Goal: Answer question/provide support

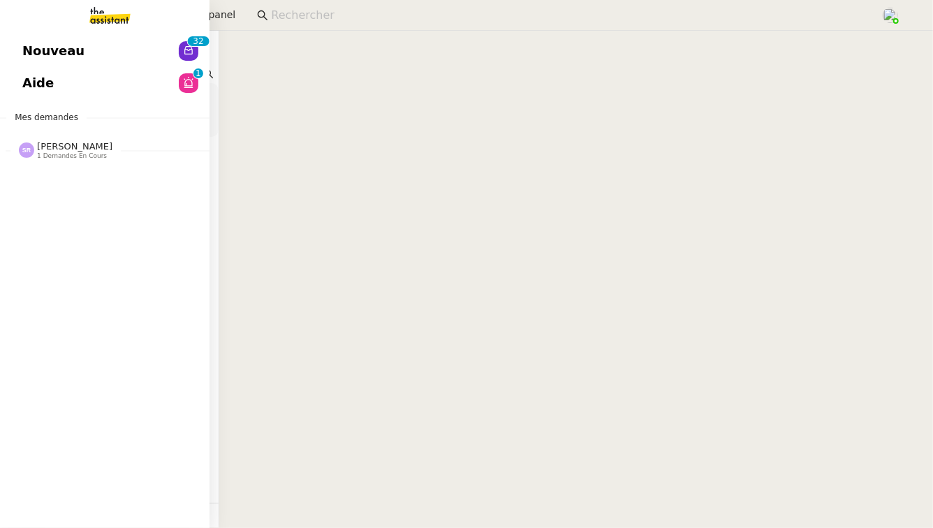
click at [121, 55] on link "Nouveau 0 1 2 3 4 5 6 7 8 9 0 1 2 3 4 5 6 7 8 9" at bounding box center [105, 51] width 210 height 32
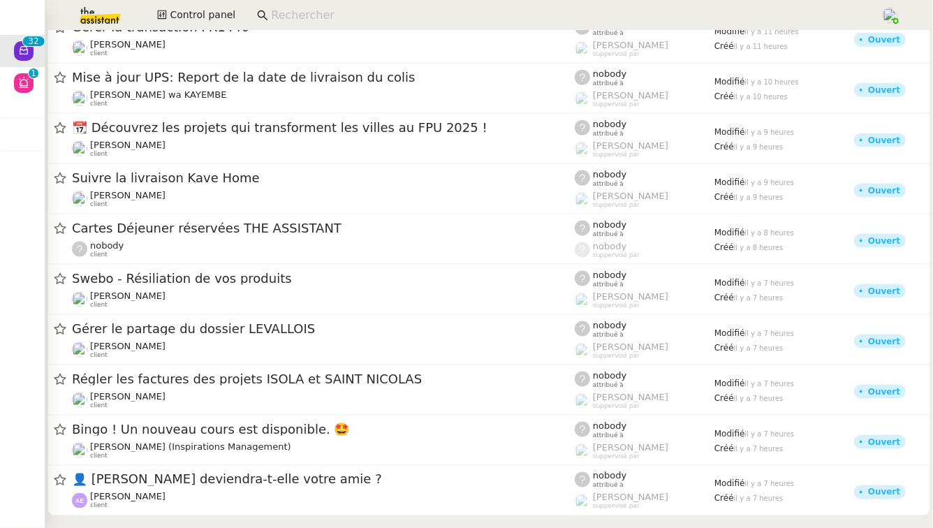
scroll to position [768, 0]
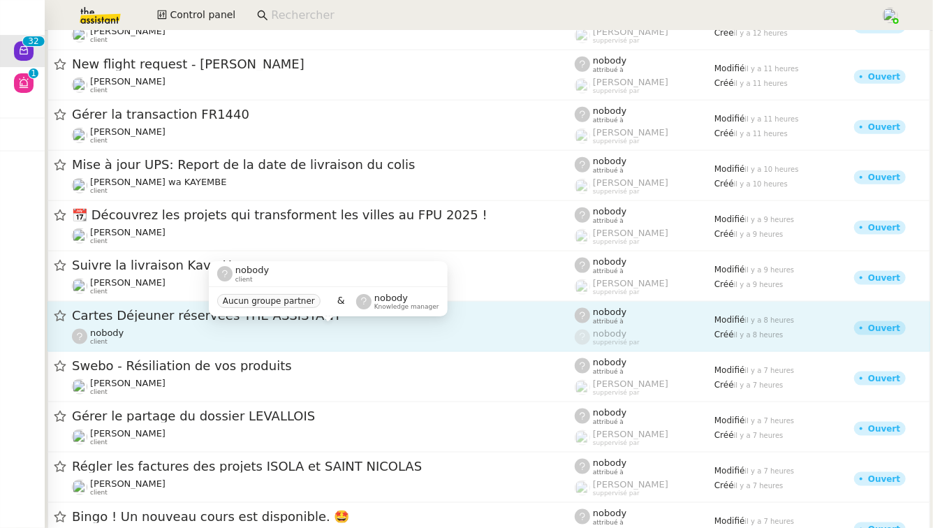
click at [211, 334] on div "nobody client" at bounding box center [323, 337] width 503 height 18
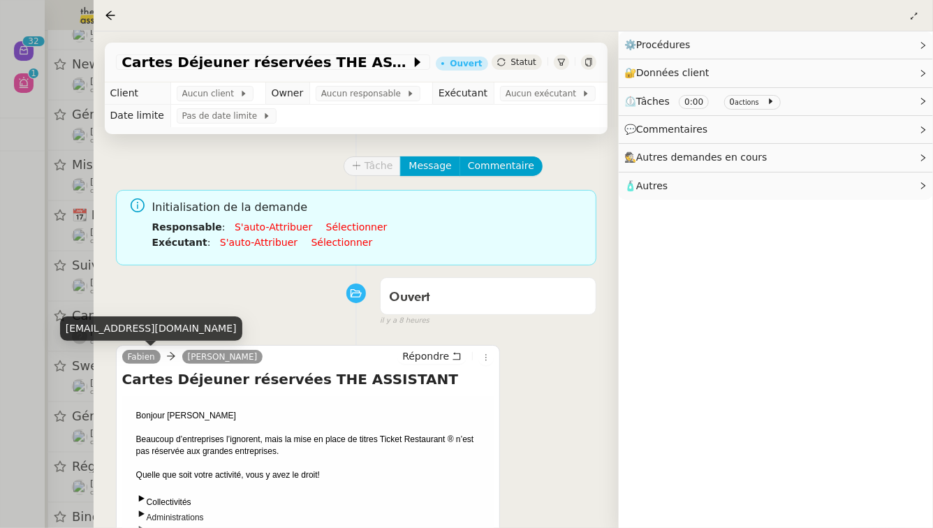
click at [24, 416] on div at bounding box center [466, 264] width 933 height 528
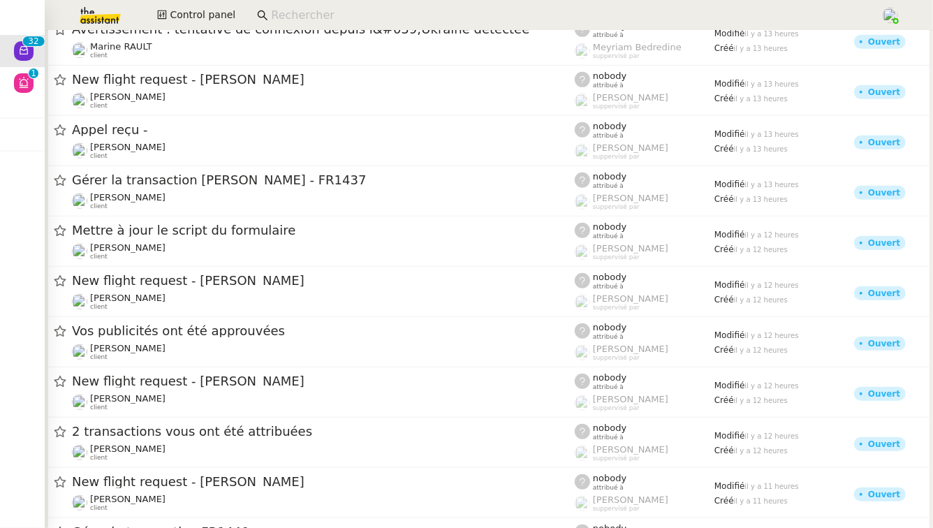
scroll to position [299, 0]
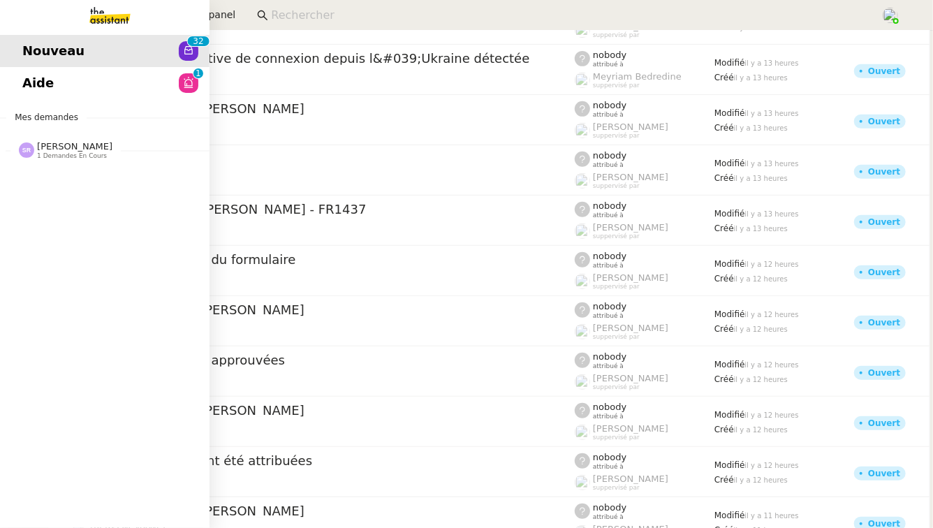
click at [38, 91] on span "Aide" at bounding box center [37, 83] width 31 height 21
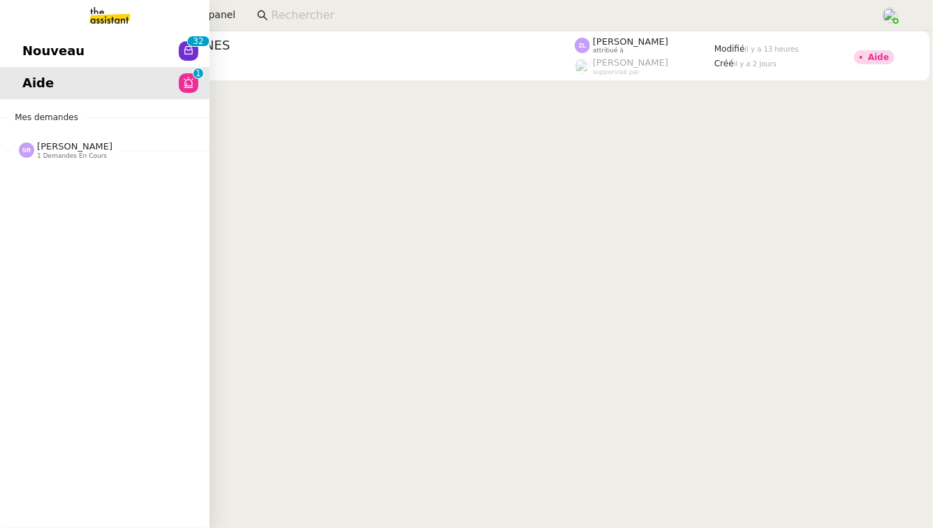
click at [54, 153] on span "1 demandes en cours" at bounding box center [72, 156] width 70 height 8
click at [94, 197] on div "Nouveau 0 1 2 3 4 5 6 7 8 9 0 1 2 3 4 5 6 7 8 9 Aide 0 1 2 3 4 5 6 7 8 9 Mes de…" at bounding box center [105, 279] width 210 height 497
click at [95, 189] on span "[PERSON_NAME]" at bounding box center [92, 187] width 141 height 8
